Goal: Information Seeking & Learning: Learn about a topic

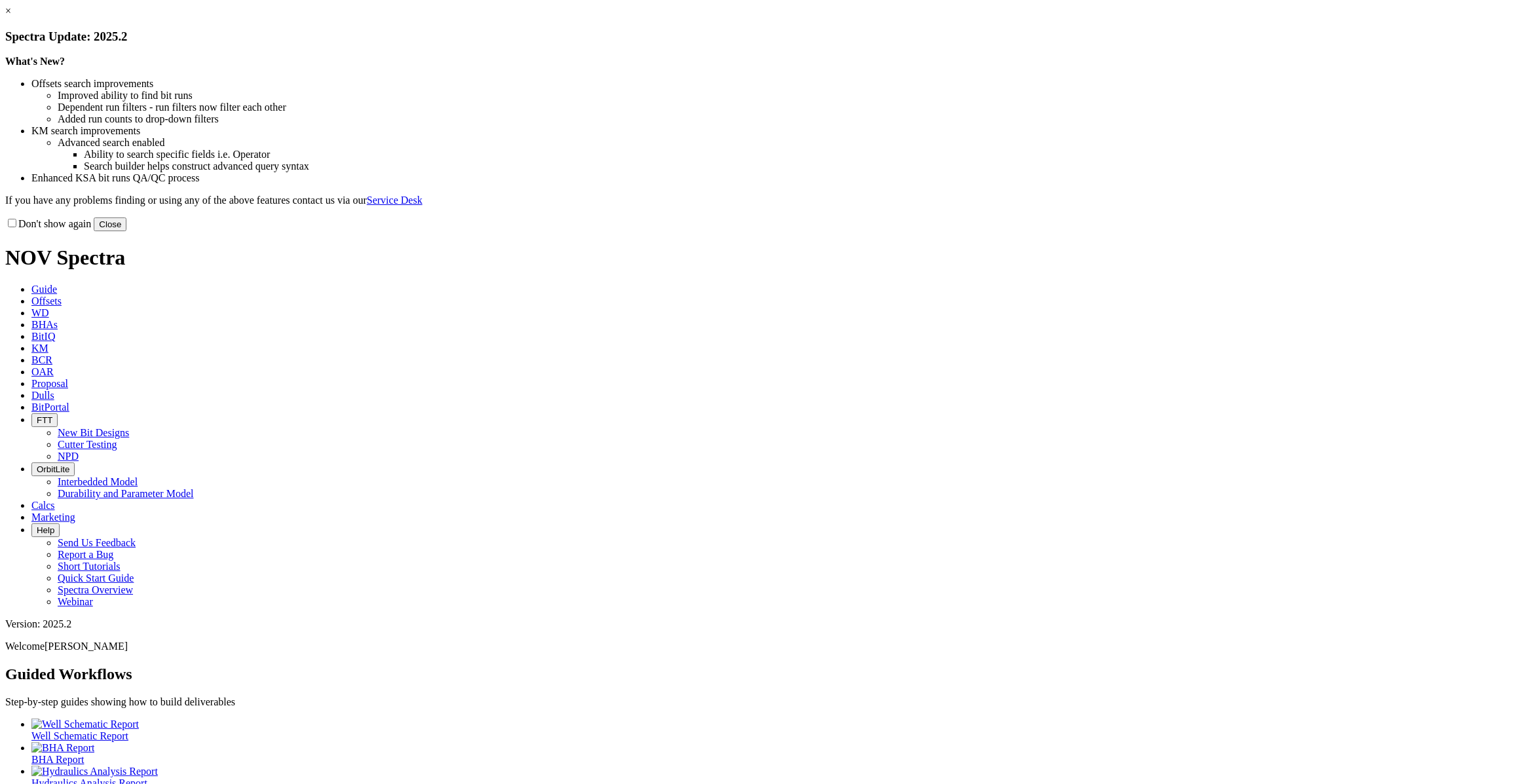
click at [126, 231] on button "Close" at bounding box center [110, 224] width 32 height 14
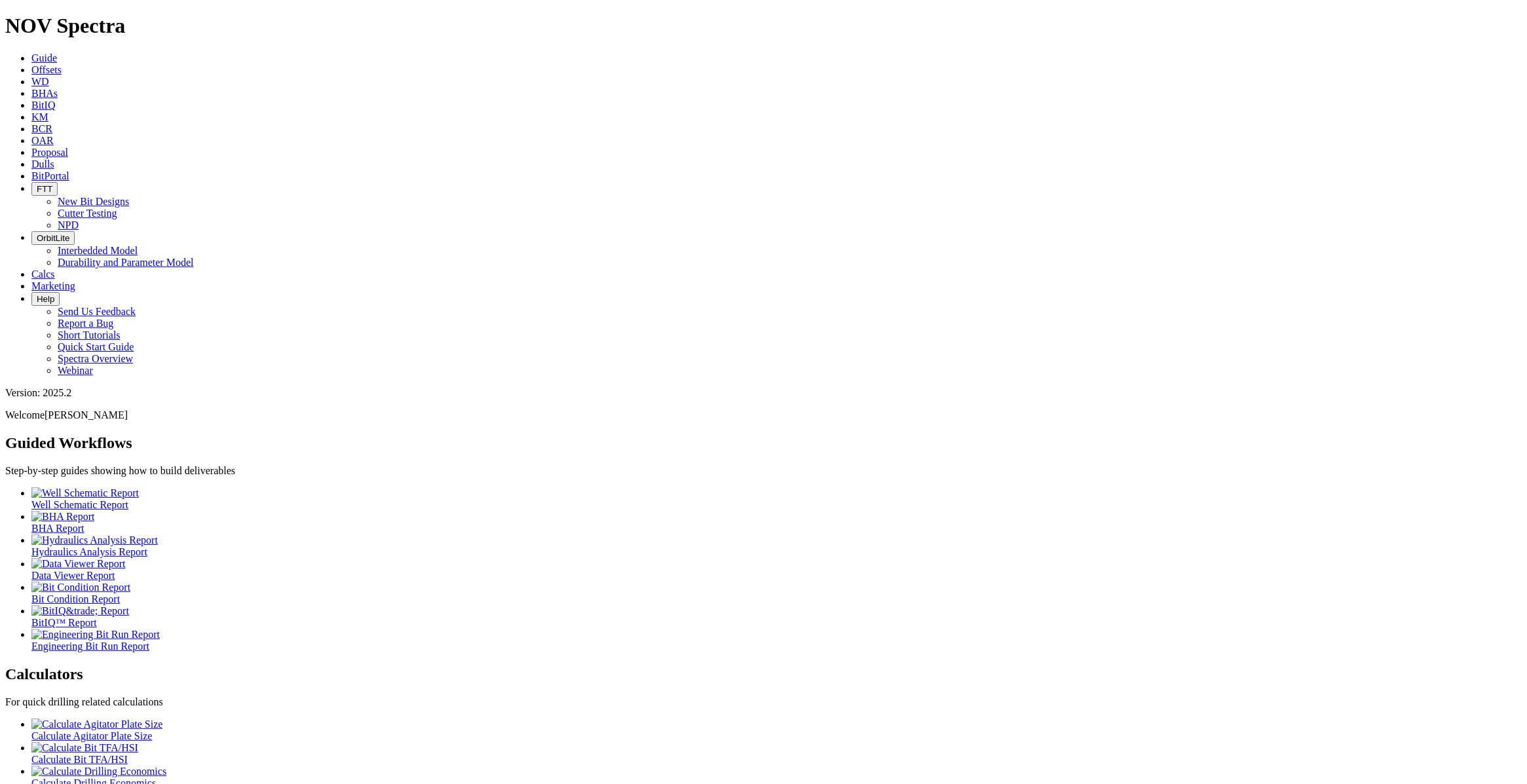
click at [61, 64] on span "Offsets" at bounding box center [47, 70] width 30 height 11
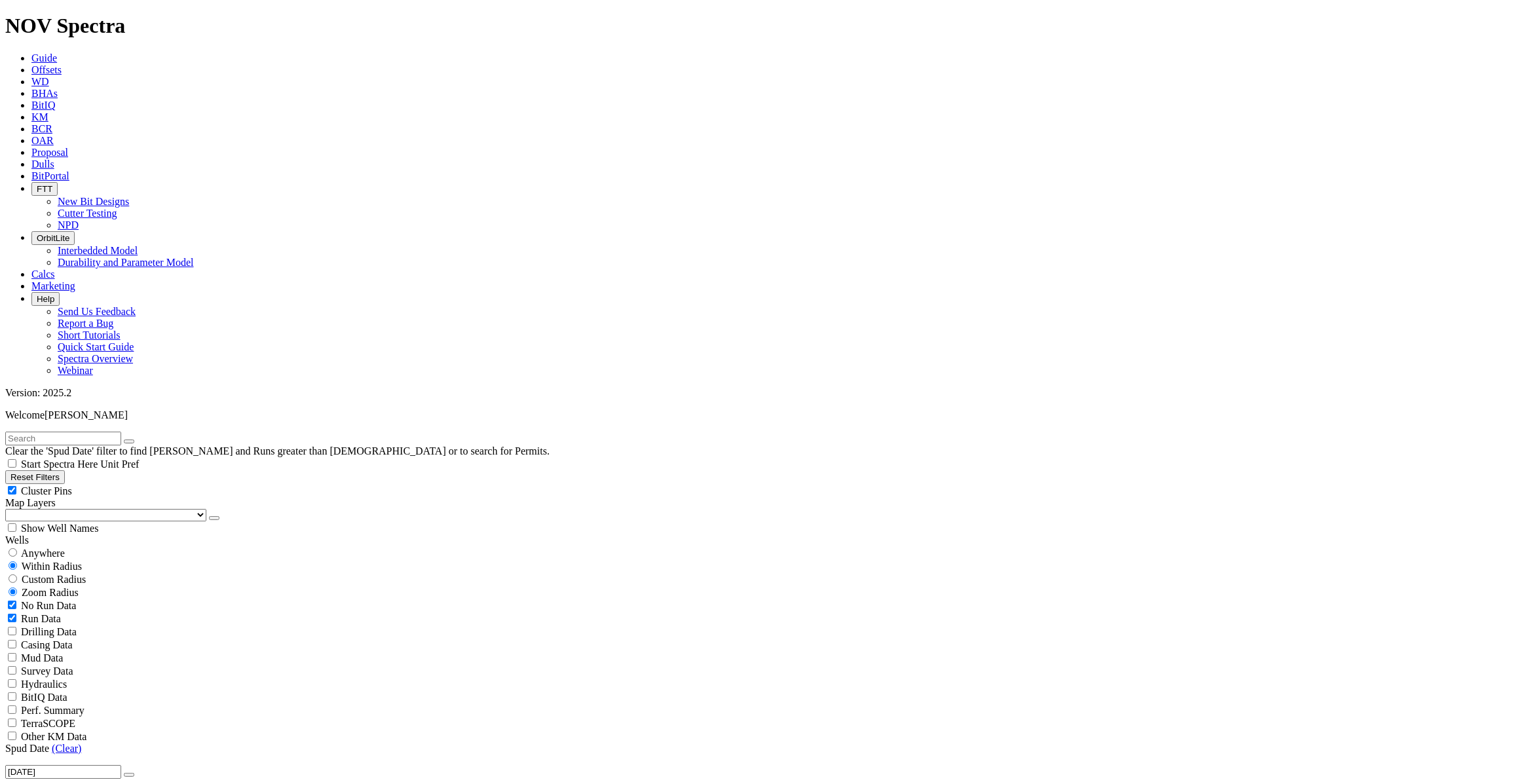
click at [48, 432] on input "text" at bounding box center [64, 439] width 116 height 14
click at [53, 432] on div "Clear the 'Spud Date' filter to find [PERSON_NAME] and Runs greater than [DEMOG…" at bounding box center [764, 444] width 1517 height 26
click at [50, 432] on input "text" at bounding box center [64, 439] width 116 height 14
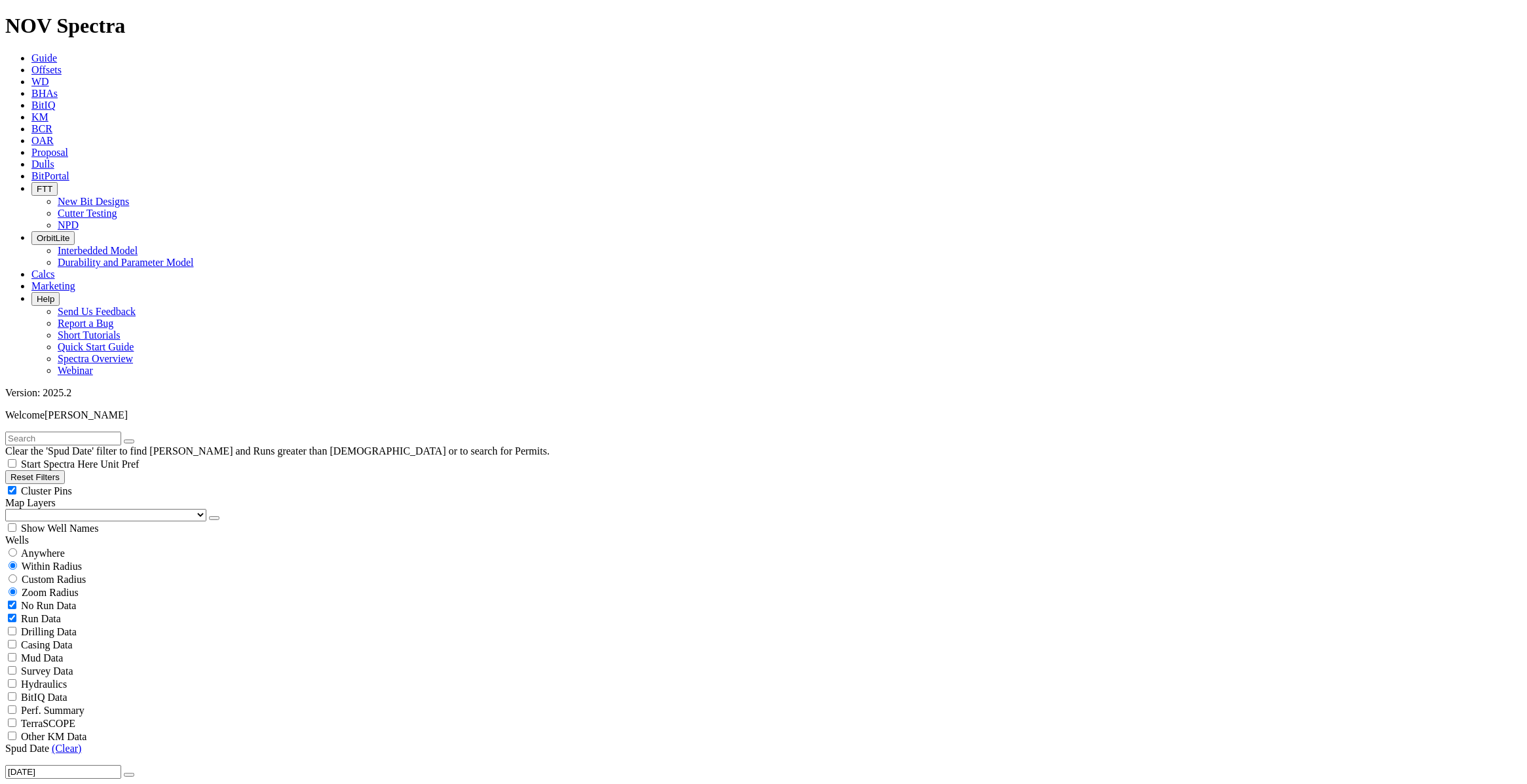
click at [72, 486] on span "Cluster Pins" at bounding box center [46, 491] width 51 height 11
checkbox input "false"
click at [86, 432] on input "text" at bounding box center [64, 439] width 116 height 14
click at [129, 775] on icon "button" at bounding box center [129, 775] width 0 height 0
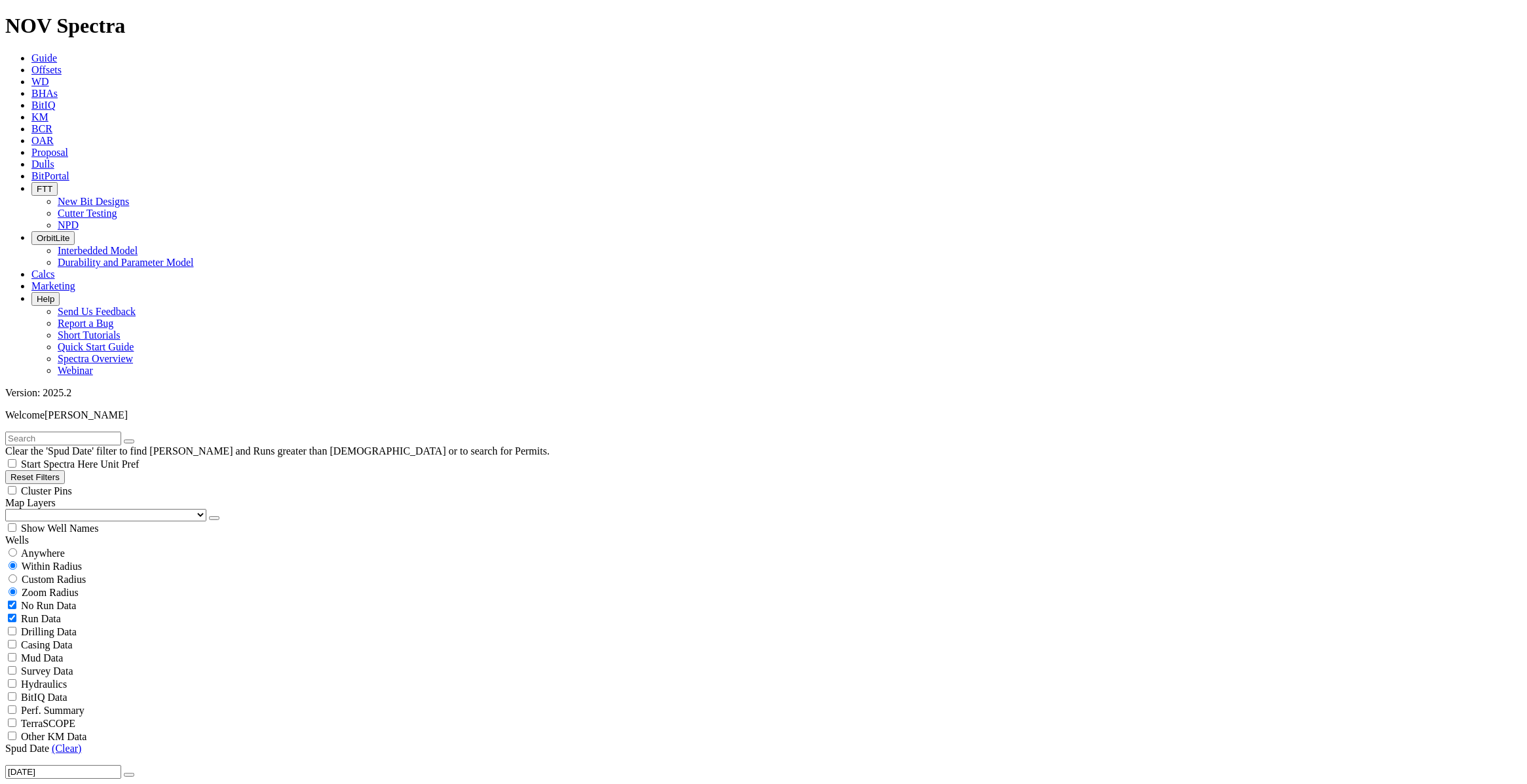
scroll to position [19416, 0]
type input "[DATE]"
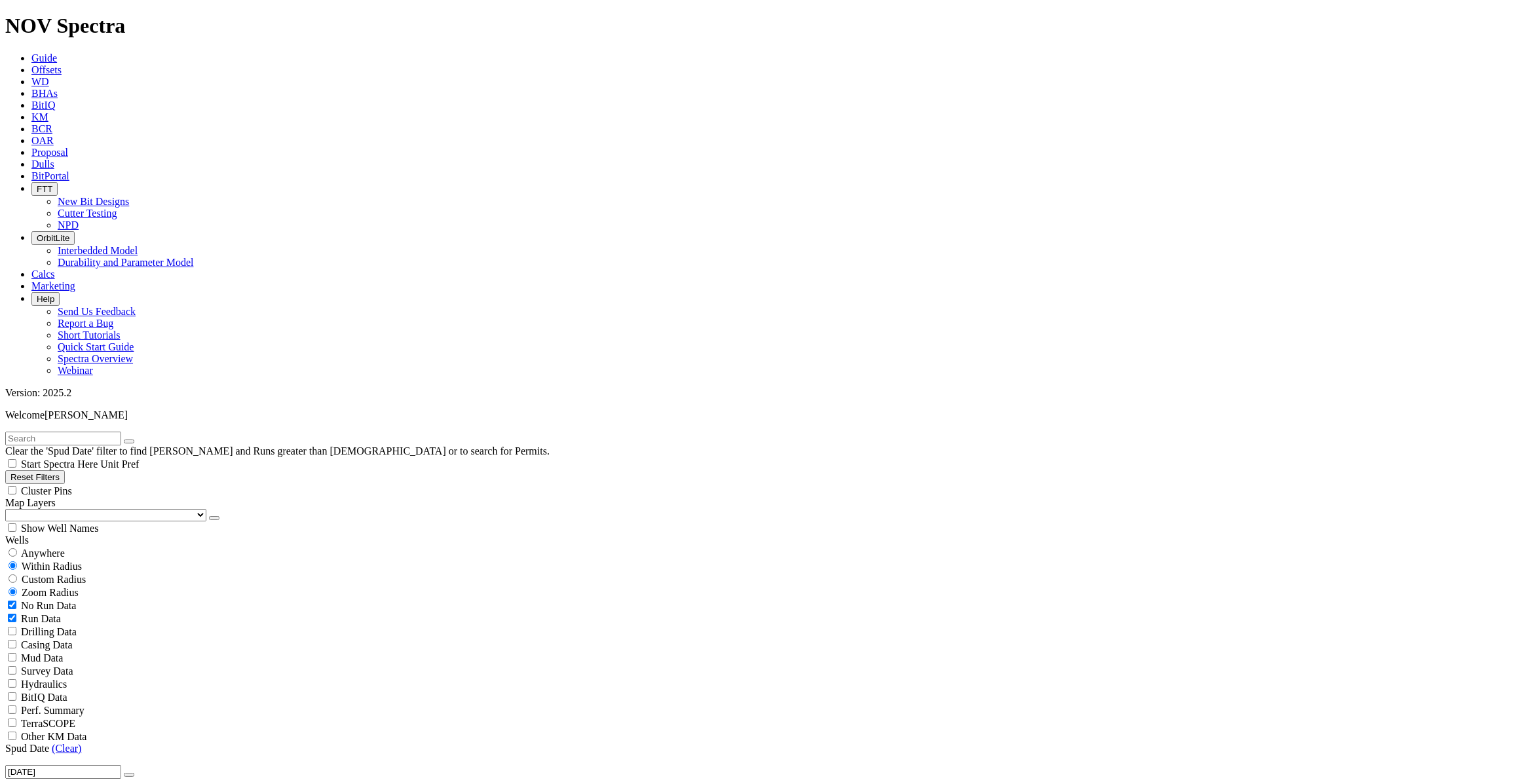
scroll to position [2591, 0]
